Goal: Information Seeking & Learning: Check status

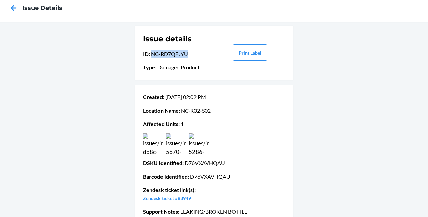
scroll to position [14, 0]
click at [15, 6] on icon at bounding box center [13, 7] width 11 height 11
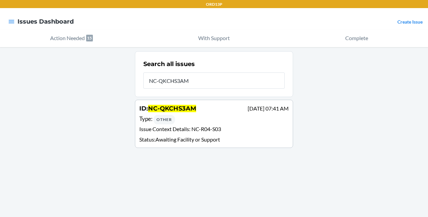
type input "NC-QKCHS3AM"
click at [225, 116] on div "Type : Other" at bounding box center [213, 119] width 149 height 10
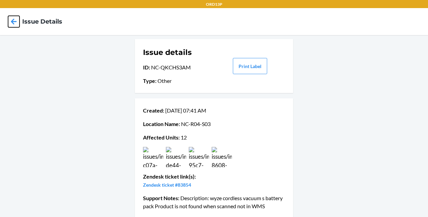
click at [11, 20] on icon at bounding box center [13, 21] width 11 height 11
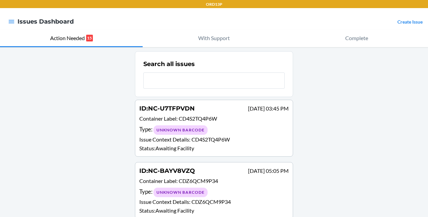
click at [249, 135] on p "Issue Context Details : CD4S2TQ4P6W" at bounding box center [213, 139] width 149 height 8
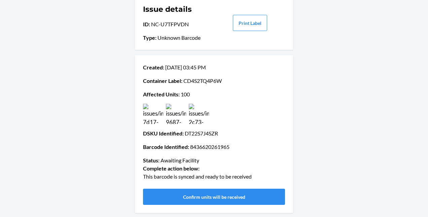
scroll to position [40, 0]
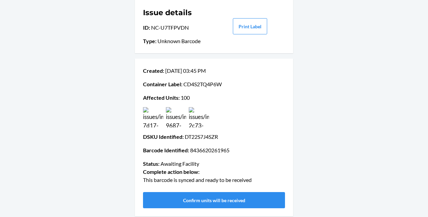
click at [177, 110] on img at bounding box center [176, 117] width 20 height 20
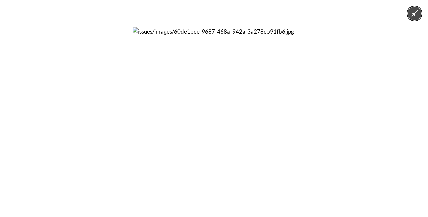
click at [414, 13] on icon "Minimize image" at bounding box center [414, 13] width 7 height 7
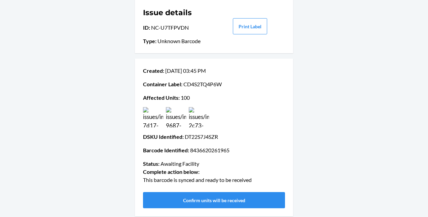
click at [201, 118] on img at bounding box center [199, 117] width 20 height 20
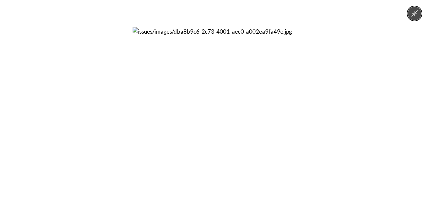
click at [410, 11] on button "Minimize image" at bounding box center [414, 13] width 13 height 13
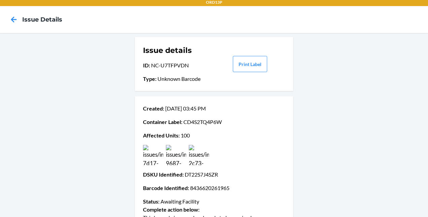
scroll to position [0, 0]
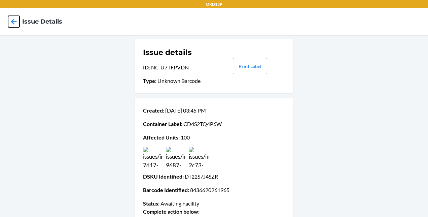
click at [10, 24] on icon at bounding box center [13, 21] width 11 height 11
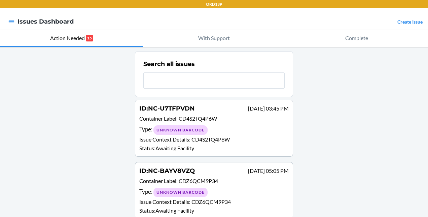
click at [242, 123] on div "ID : NC-U7TFPVDN [DATE] 03:45 PM Container Label : CD4S2TQ4P6W Type : Unknown B…" at bounding box center [213, 128] width 149 height 48
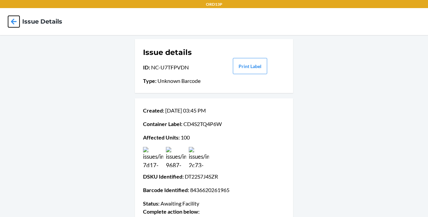
click at [16, 21] on icon at bounding box center [13, 21] width 11 height 11
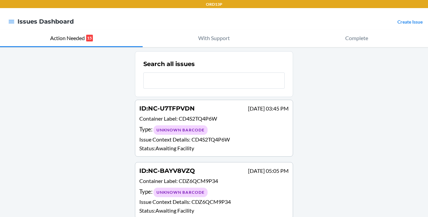
click at [242, 179] on p "Container Label : CDZ6QCM9P34" at bounding box center [213, 182] width 149 height 10
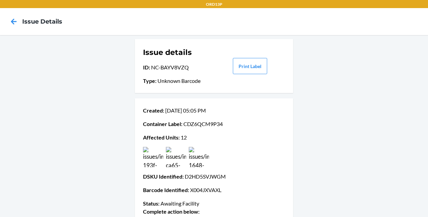
click at [166, 157] on img at bounding box center [176, 157] width 20 height 20
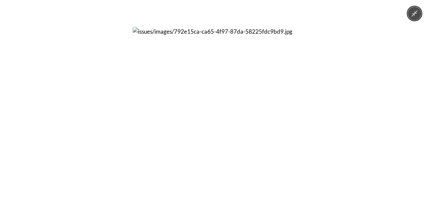
click at [411, 12] on icon "Minimize image" at bounding box center [414, 13] width 7 height 7
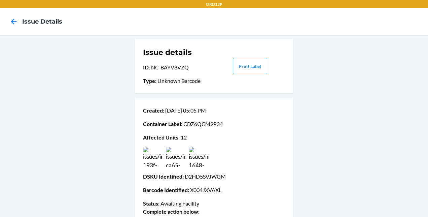
click at [196, 162] on img at bounding box center [199, 157] width 20 height 20
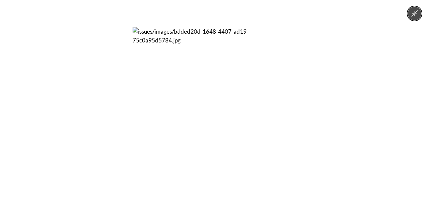
click at [412, 12] on icon "Minimize image" at bounding box center [414, 13] width 7 height 7
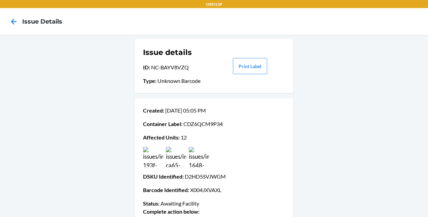
click at [147, 163] on img at bounding box center [153, 157] width 20 height 20
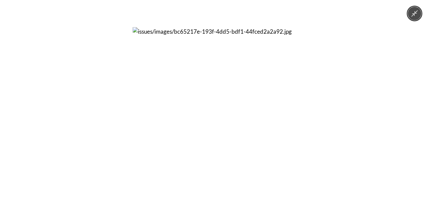
click at [415, 14] on icon "Minimize image" at bounding box center [414, 13] width 7 height 7
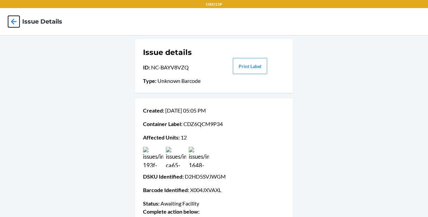
click at [8, 25] on icon at bounding box center [13, 21] width 11 height 11
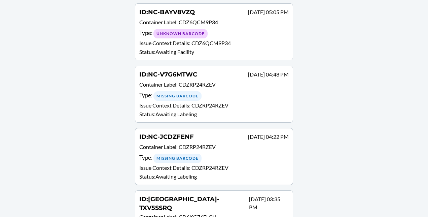
scroll to position [159, 0]
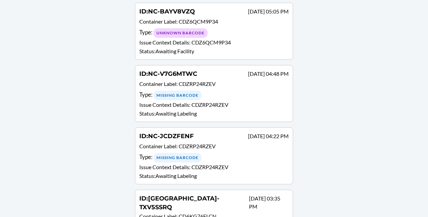
click at [240, 106] on p "Issue Context Details : CDZRP24RZEV" at bounding box center [213, 105] width 149 height 8
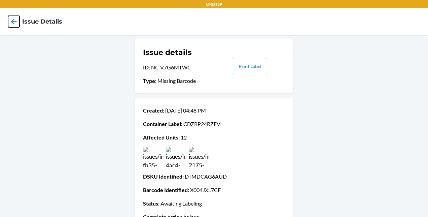
click at [11, 25] on icon at bounding box center [13, 21] width 11 height 11
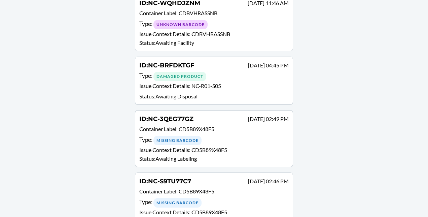
scroll to position [440, 0]
click at [246, 81] on p "Issue Context Details : NC-R01-S05" at bounding box center [213, 86] width 149 height 10
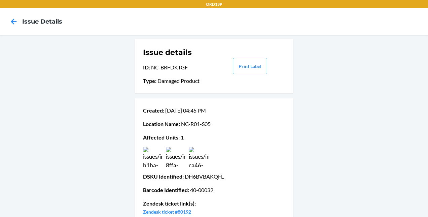
click at [146, 157] on img at bounding box center [153, 157] width 20 height 20
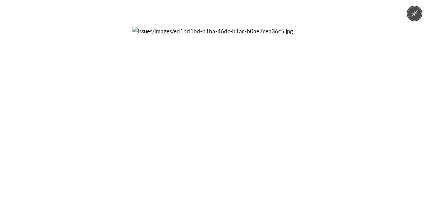
click at [413, 14] on icon "Minimize image" at bounding box center [414, 13] width 6 height 6
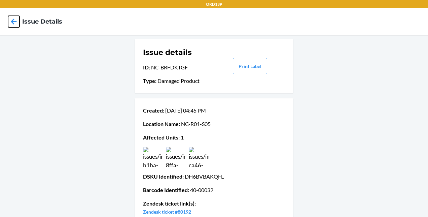
click at [16, 20] on icon at bounding box center [13, 21] width 11 height 11
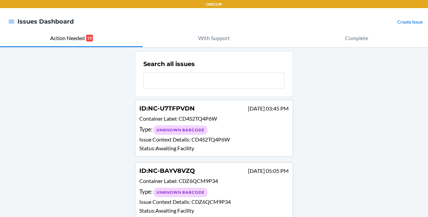
click at [217, 182] on p "Container Label : CDZ6QCM9P34" at bounding box center [213, 182] width 149 height 10
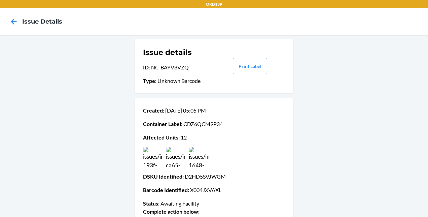
click at [176, 162] on img at bounding box center [176, 157] width 20 height 20
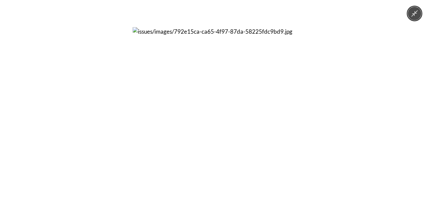
click at [413, 13] on icon "Minimize image" at bounding box center [414, 13] width 6 height 6
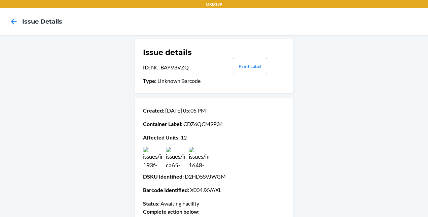
click at [149, 157] on img at bounding box center [153, 157] width 20 height 20
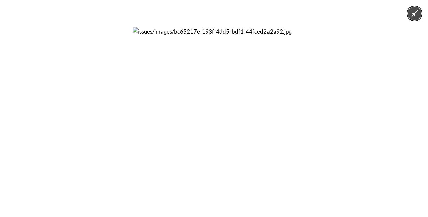
click at [418, 8] on button "Minimize image" at bounding box center [414, 13] width 13 height 13
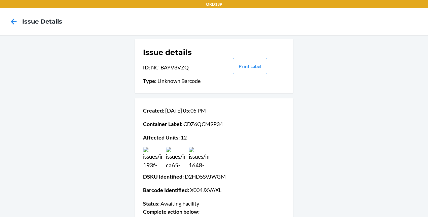
click at [198, 156] on img at bounding box center [199, 157] width 20 height 20
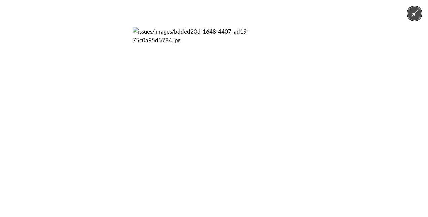
click at [413, 13] on icon "Minimize image" at bounding box center [414, 13] width 7 height 7
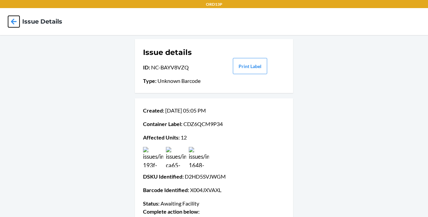
click at [12, 17] on icon at bounding box center [13, 21] width 11 height 11
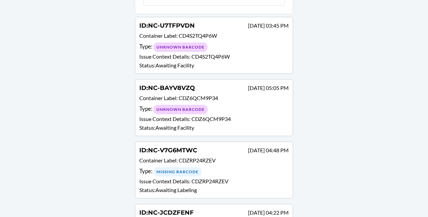
scroll to position [84, 0]
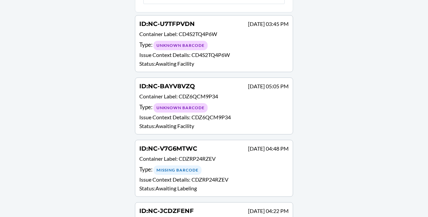
click at [225, 113] on p "Issue Context Details : CDZ6QCM9P34" at bounding box center [213, 117] width 149 height 8
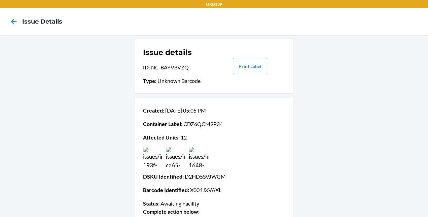
click at [199, 155] on img at bounding box center [199, 157] width 20 height 20
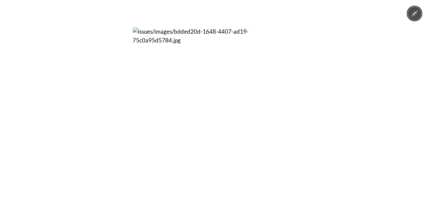
click at [415, 18] on button "Minimize image" at bounding box center [414, 13] width 13 height 13
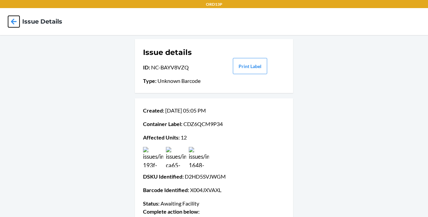
click at [12, 20] on icon at bounding box center [13, 21] width 11 height 11
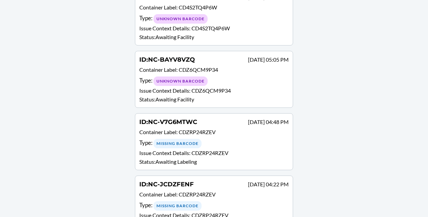
scroll to position [151, 0]
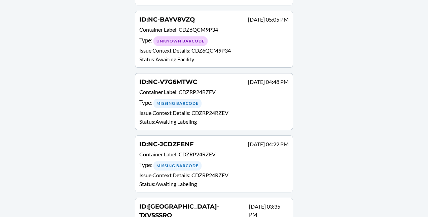
click at [219, 99] on div "Type : Missing Barcode" at bounding box center [213, 103] width 149 height 10
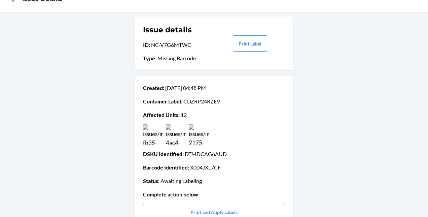
scroll to position [23, 0]
click at [180, 134] on img at bounding box center [176, 134] width 20 height 20
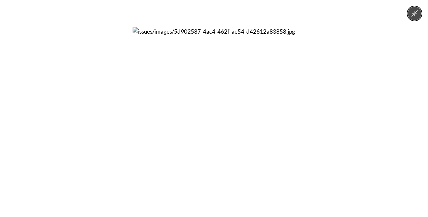
click at [244, 158] on img at bounding box center [214, 108] width 162 height 162
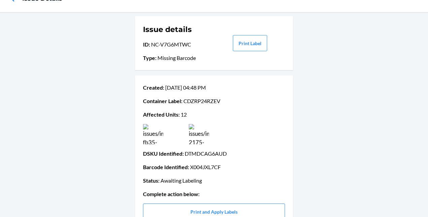
click at [244, 158] on div "Created : [DATE] 04:48 PM Container Label : CDZRP24RZEV Affected Units : 12 DSK…" at bounding box center [214, 164] width 142 height 166
click at [202, 131] on img at bounding box center [199, 134] width 20 height 20
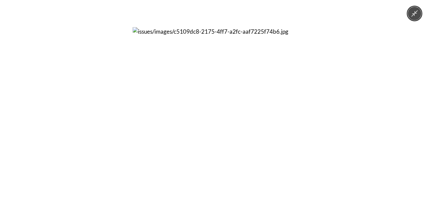
click at [251, 66] on img at bounding box center [214, 108] width 162 height 162
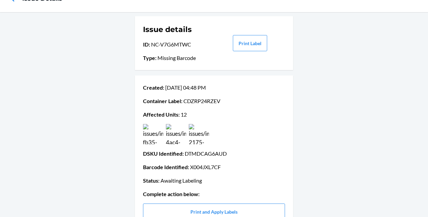
click at [151, 131] on img at bounding box center [153, 134] width 20 height 20
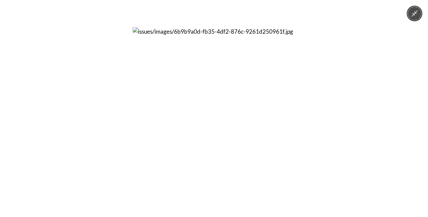
click at [233, 111] on img at bounding box center [214, 108] width 162 height 162
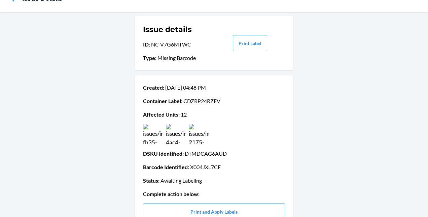
click at [182, 134] on img at bounding box center [176, 134] width 20 height 20
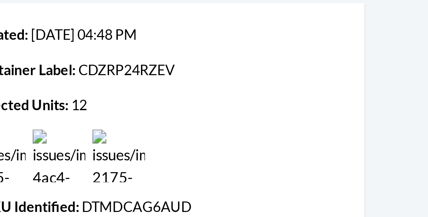
click at [175, 141] on img at bounding box center [176, 134] width 20 height 20
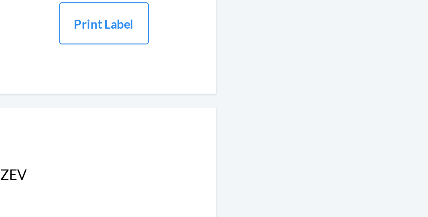
scroll to position [0, 0]
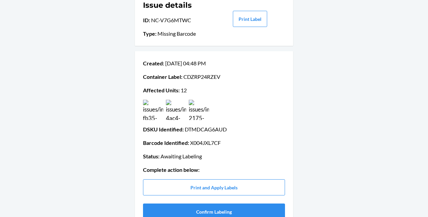
click at [176, 109] on img at bounding box center [176, 110] width 20 height 20
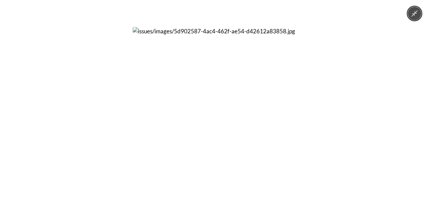
click at [223, 184] on img at bounding box center [214, 108] width 162 height 162
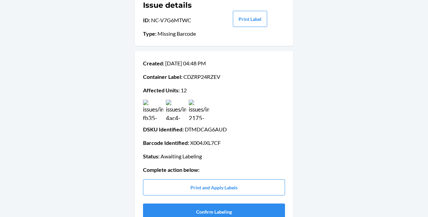
click at [174, 110] on img at bounding box center [176, 110] width 20 height 20
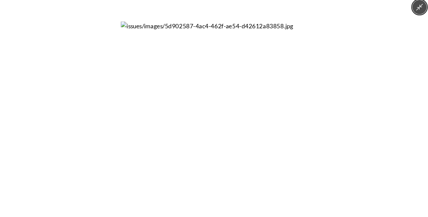
click at [411, 19] on button "Minimize image" at bounding box center [414, 13] width 13 height 13
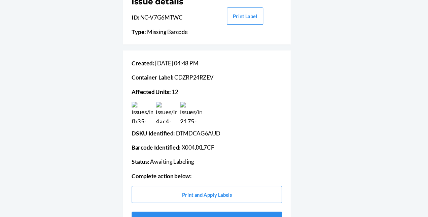
scroll to position [44, 0]
click at [67, 113] on div "Issue details ID : NC-V7G6MTWC Type : Missing Barcode Print Label Created : [DA…" at bounding box center [214, 113] width 428 height 244
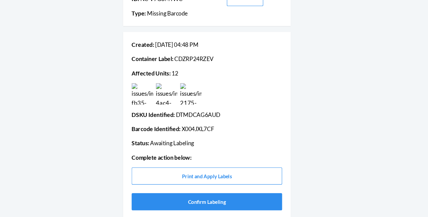
scroll to position [62, 0]
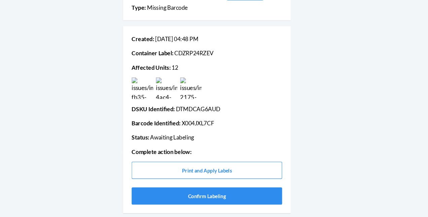
click at [174, 97] on img at bounding box center [176, 95] width 20 height 20
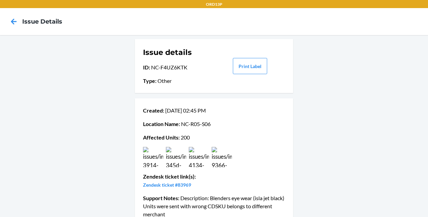
scroll to position [20, 0]
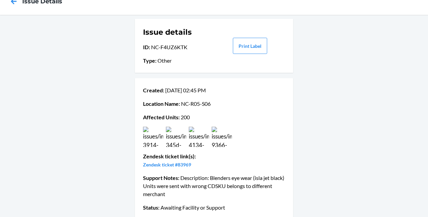
click at [218, 136] on img at bounding box center [222, 136] width 20 height 20
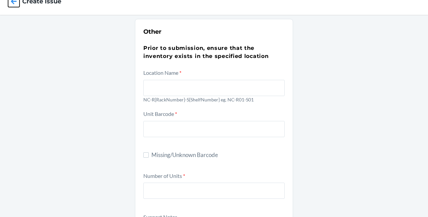
click at [13, 4] on icon at bounding box center [13, 1] width 11 height 11
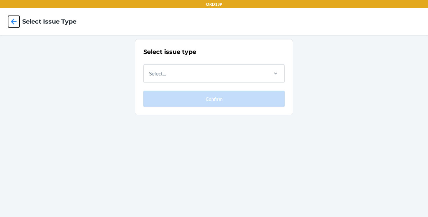
click at [13, 22] on icon at bounding box center [13, 21] width 11 height 11
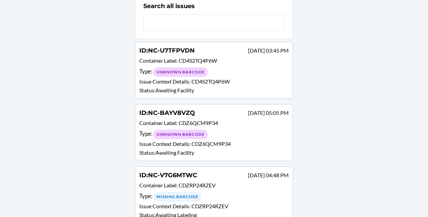
scroll to position [59, 0]
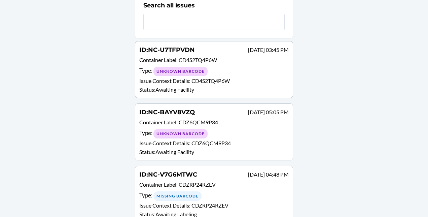
click at [230, 192] on div "Type : Missing Barcode" at bounding box center [213, 196] width 149 height 10
